Goal: Task Accomplishment & Management: Manage account settings

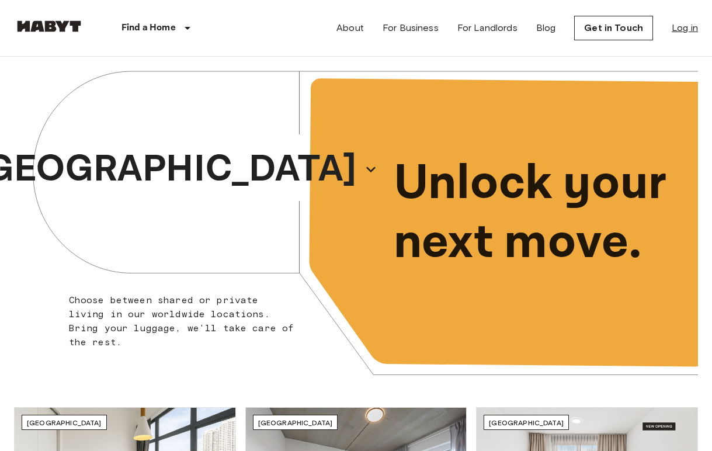
click at [679, 32] on link "Log in" at bounding box center [684, 28] width 26 height 14
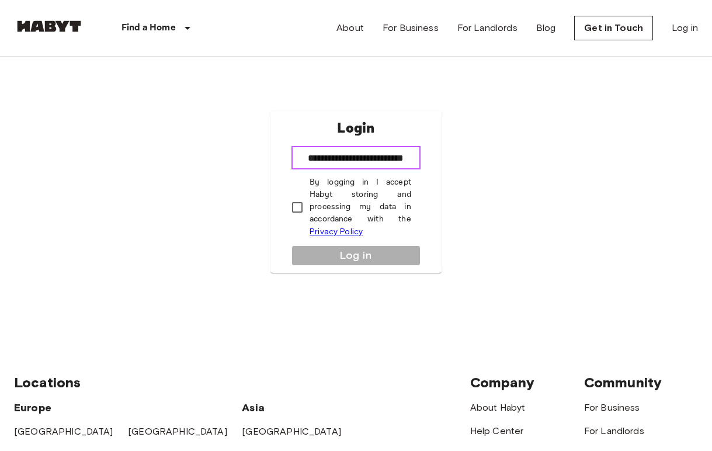
type input "**********"
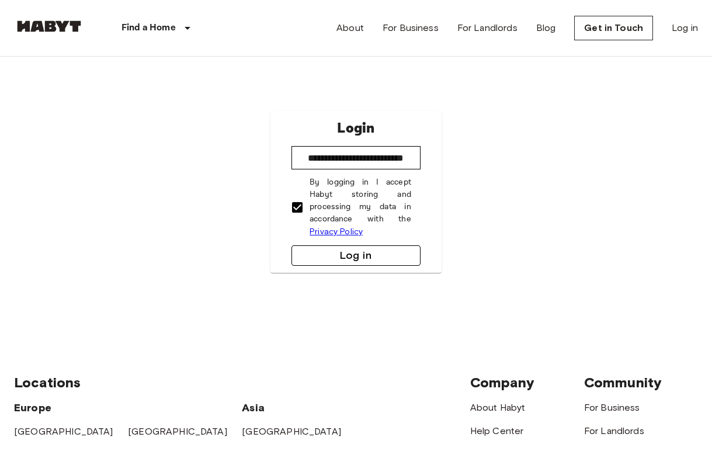
click at [366, 252] on button "Log in" at bounding box center [355, 255] width 129 height 20
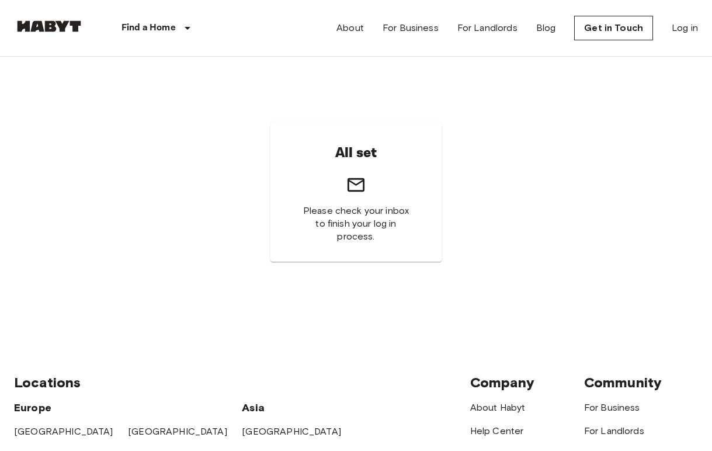
click at [386, 201] on div "All set Please check your inbox to finish your log in process." at bounding box center [355, 192] width 171 height 140
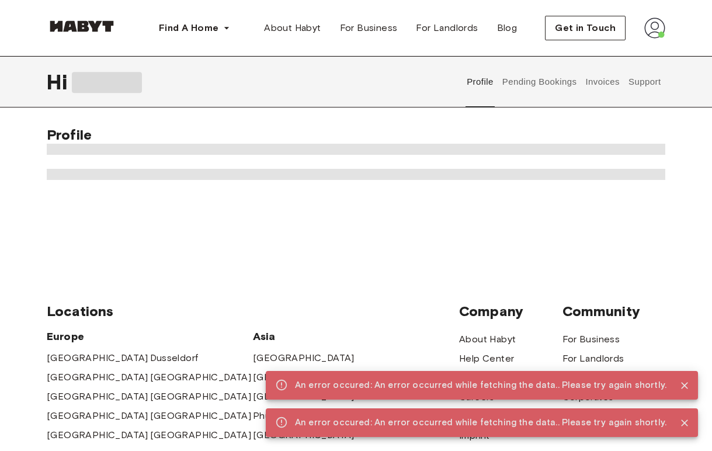
click at [537, 93] on button "Pending Bookings" at bounding box center [539, 81] width 78 height 51
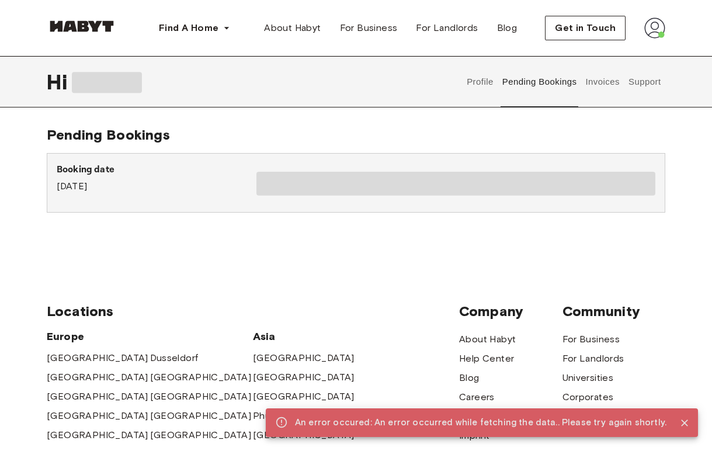
click at [614, 78] on button "Invoices" at bounding box center [602, 81] width 37 height 51
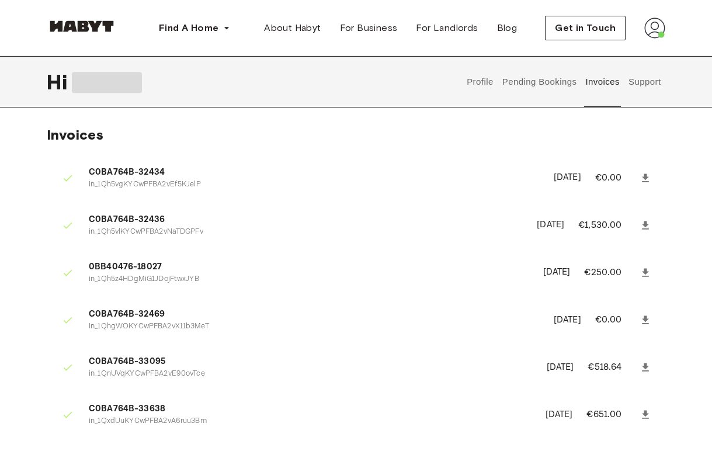
click at [552, 82] on button "Pending Bookings" at bounding box center [539, 81] width 78 height 51
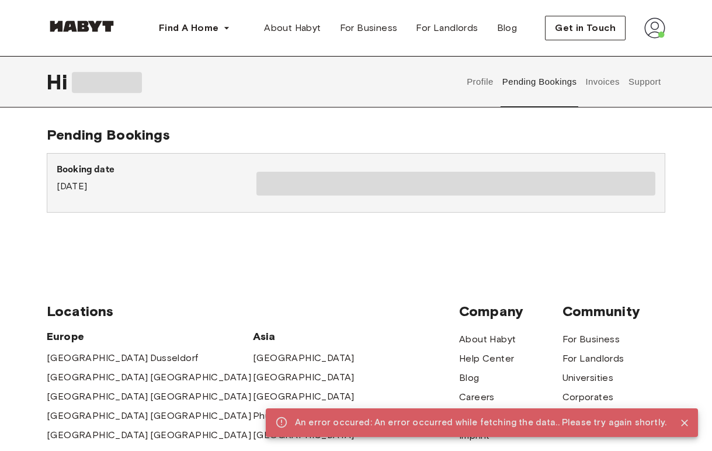
click at [490, 83] on button "Profile" at bounding box center [480, 81] width 30 height 51
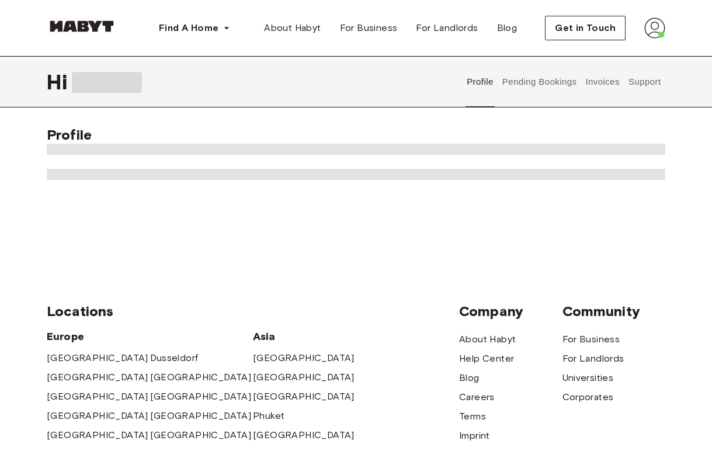
click at [642, 82] on button "Support" at bounding box center [644, 81] width 36 height 51
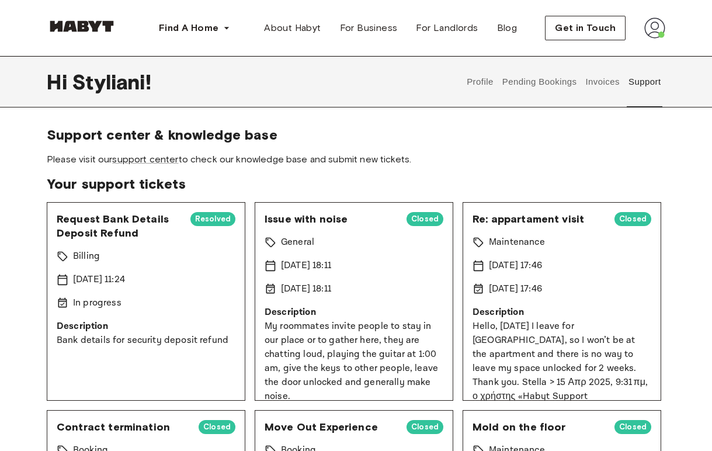
click at [653, 39] on div at bounding box center [654, 28] width 21 height 21
click at [651, 33] on img at bounding box center [654, 28] width 21 height 21
